Goal: Check status: Check status

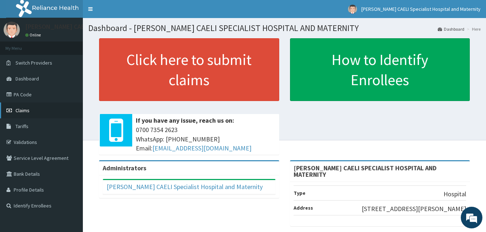
click at [23, 112] on span "Claims" at bounding box center [23, 110] width 14 height 6
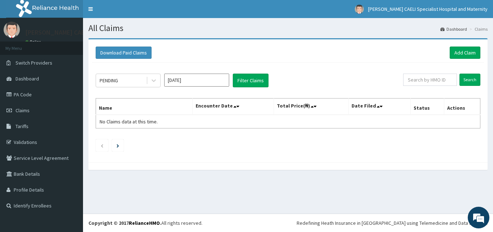
click at [142, 84] on div "PENDING" at bounding box center [121, 81] width 50 height 12
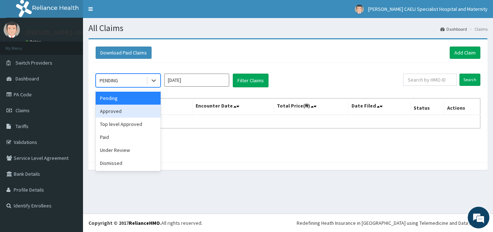
click at [136, 108] on div "Approved" at bounding box center [128, 111] width 65 height 13
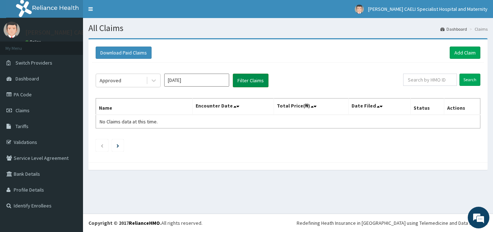
click at [238, 80] on button "Filter Claims" at bounding box center [251, 81] width 36 height 14
click at [132, 80] on div "Approved" at bounding box center [121, 81] width 50 height 12
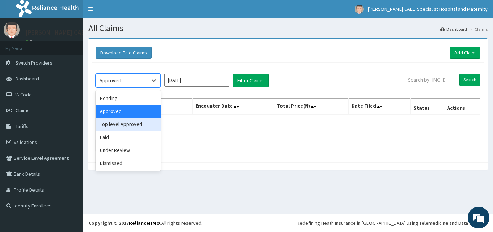
click at [126, 123] on div "Top level Approved" at bounding box center [128, 124] width 65 height 13
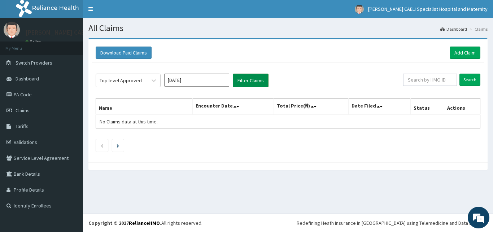
click at [252, 83] on button "Filter Claims" at bounding box center [251, 81] width 36 height 14
click at [126, 84] on div "Top level Approved" at bounding box center [121, 81] width 50 height 12
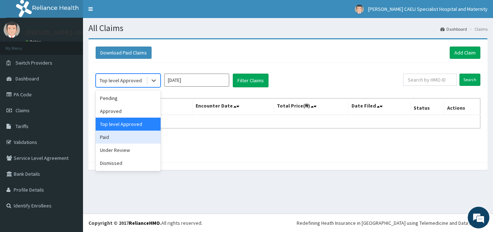
click at [131, 135] on div "Paid" at bounding box center [128, 137] width 65 height 13
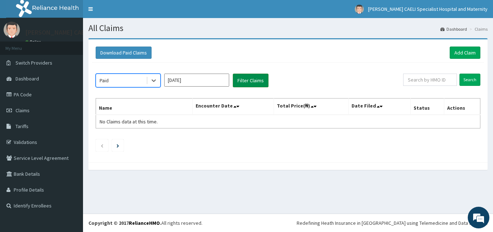
click at [247, 83] on button "Filter Claims" at bounding box center [251, 81] width 36 height 14
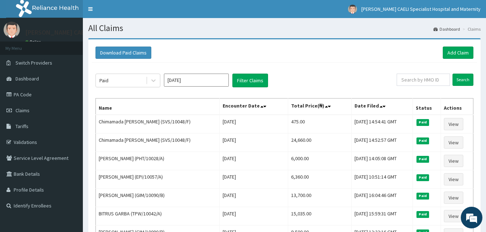
click at [128, 74] on div "Paid [DATE] Filter Claims Search Name Encounter Date Total Price(₦) Date Filed …" at bounding box center [284, 224] width 385 height 322
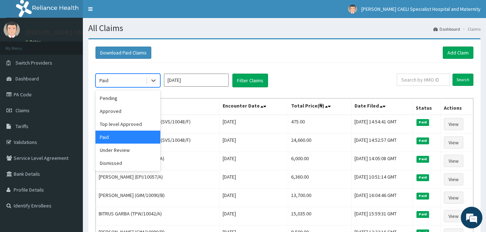
click at [126, 78] on div "Paid" at bounding box center [121, 81] width 50 height 12
click at [130, 126] on div "Top level Approved" at bounding box center [128, 124] width 65 height 13
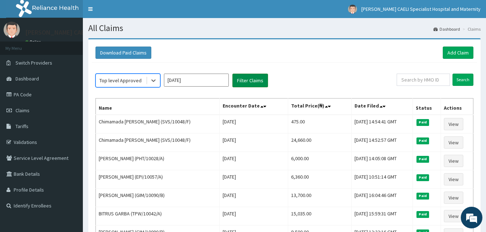
click at [245, 84] on button "Filter Claims" at bounding box center [251, 81] width 36 height 14
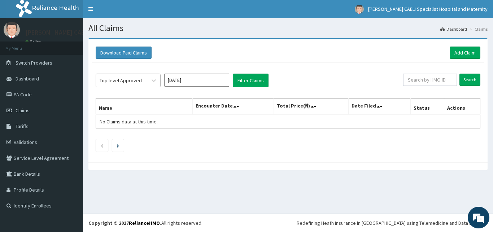
click at [138, 80] on div "Top level Approved" at bounding box center [121, 80] width 42 height 7
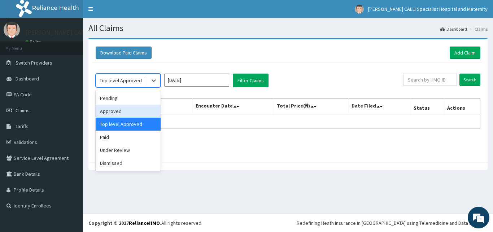
click at [138, 114] on div "Approved" at bounding box center [128, 111] width 65 height 13
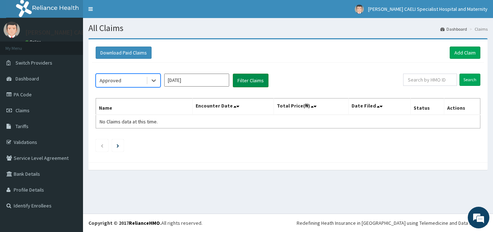
click at [243, 79] on button "Filter Claims" at bounding box center [251, 81] width 36 height 14
